Goal: Register for event/course

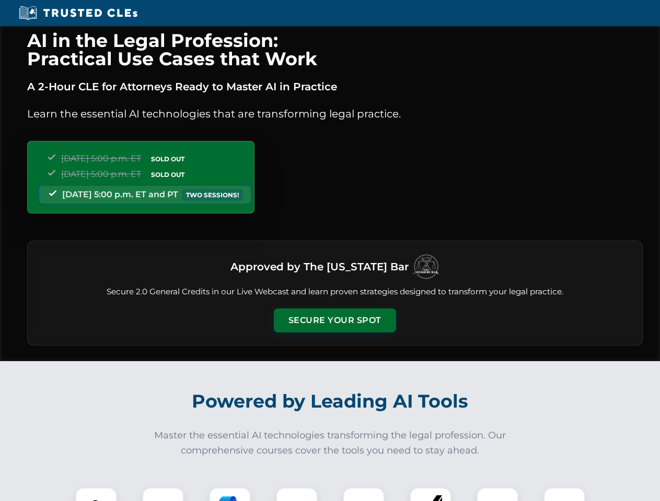
click at [334, 321] on button "Secure Your Spot" at bounding box center [335, 321] width 122 height 24
click at [96, 495] on img at bounding box center [96, 509] width 30 height 30
